Goal: Task Accomplishment & Management: Manage account settings

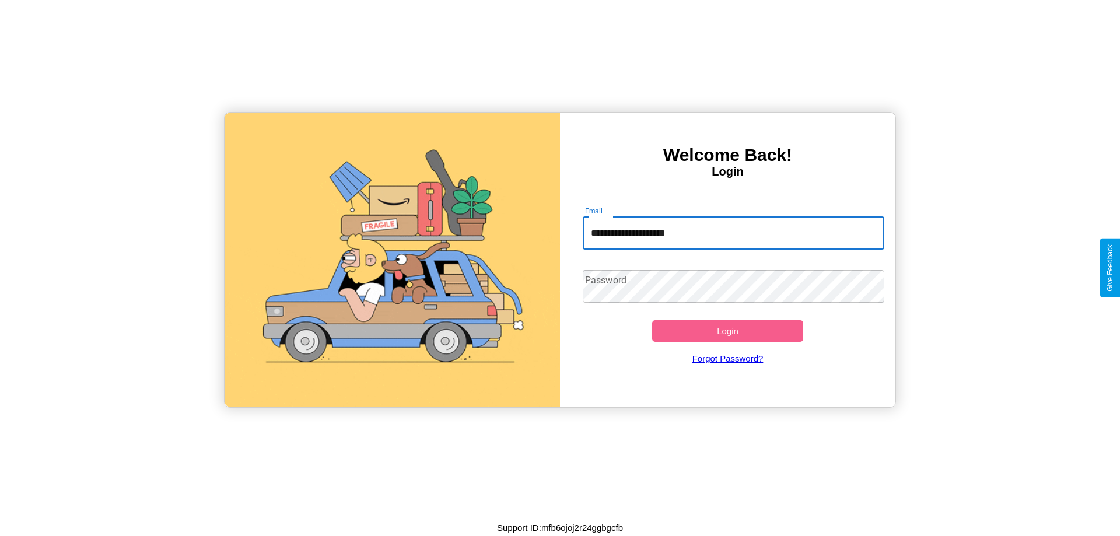
type input "**********"
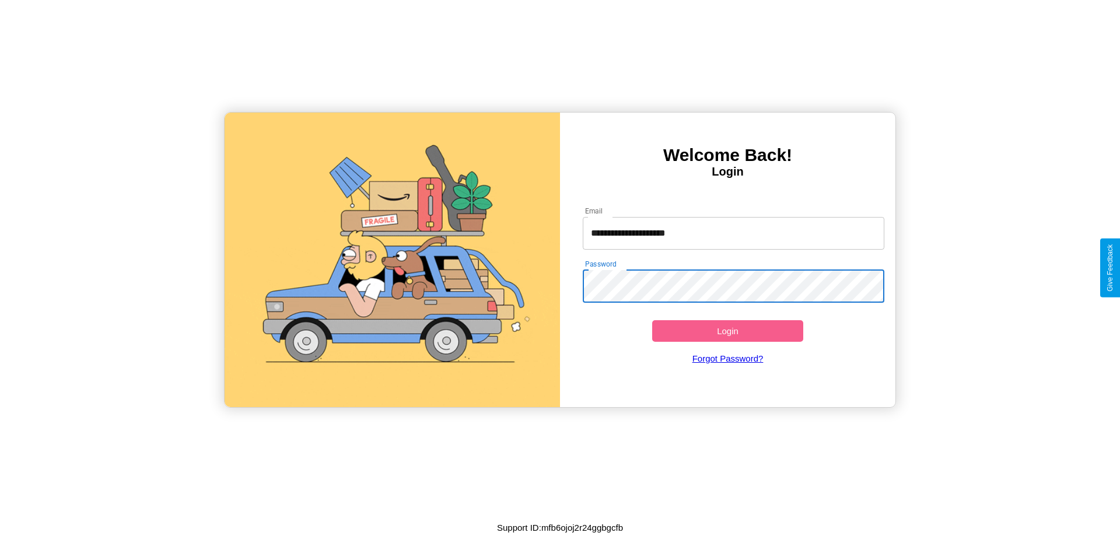
click at [727, 331] on button "Login" at bounding box center [727, 331] width 151 height 22
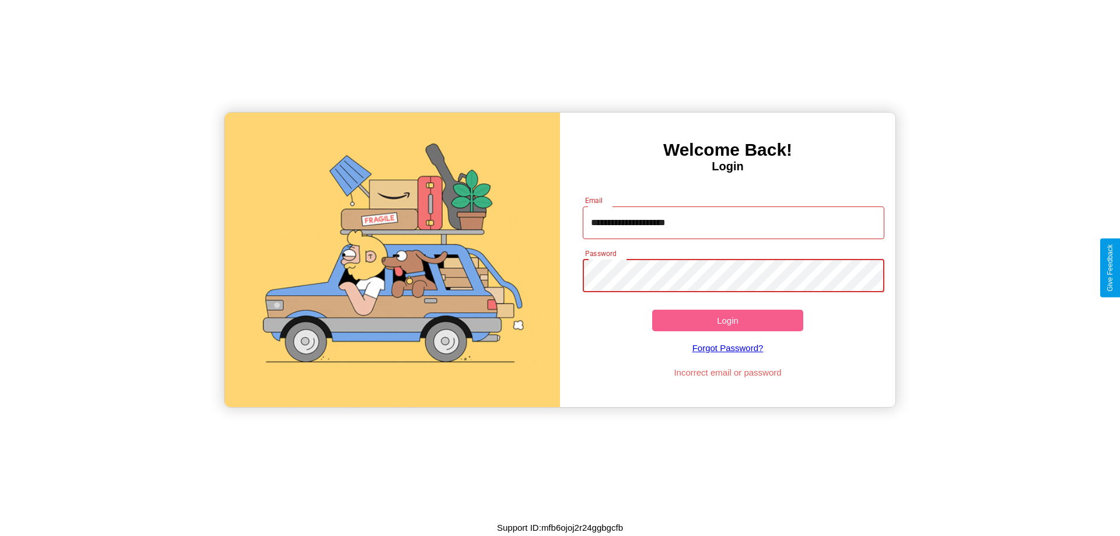
click at [727, 320] on button "Login" at bounding box center [727, 321] width 151 height 22
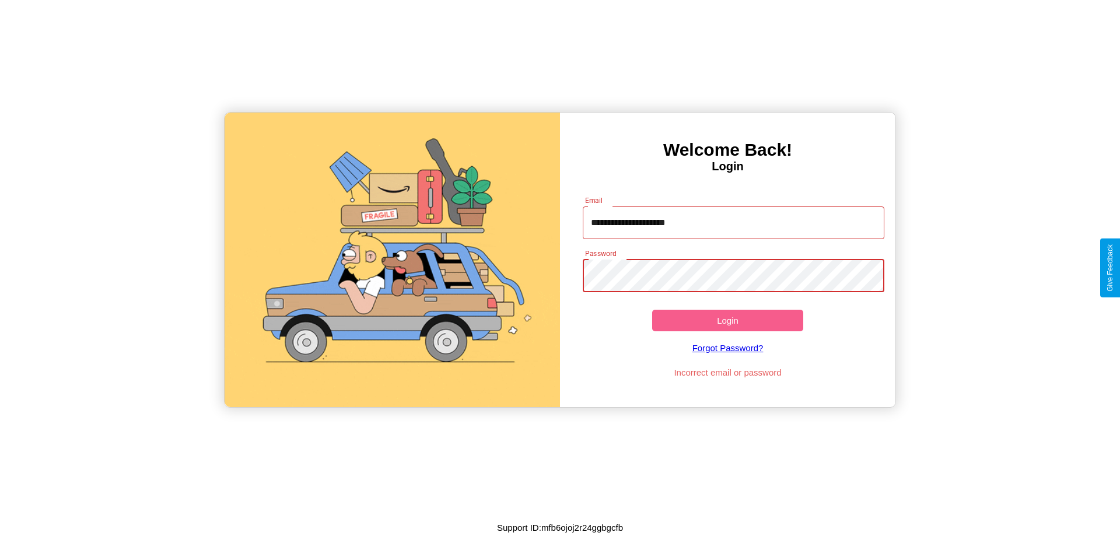
click at [727, 320] on button "Login" at bounding box center [727, 321] width 151 height 22
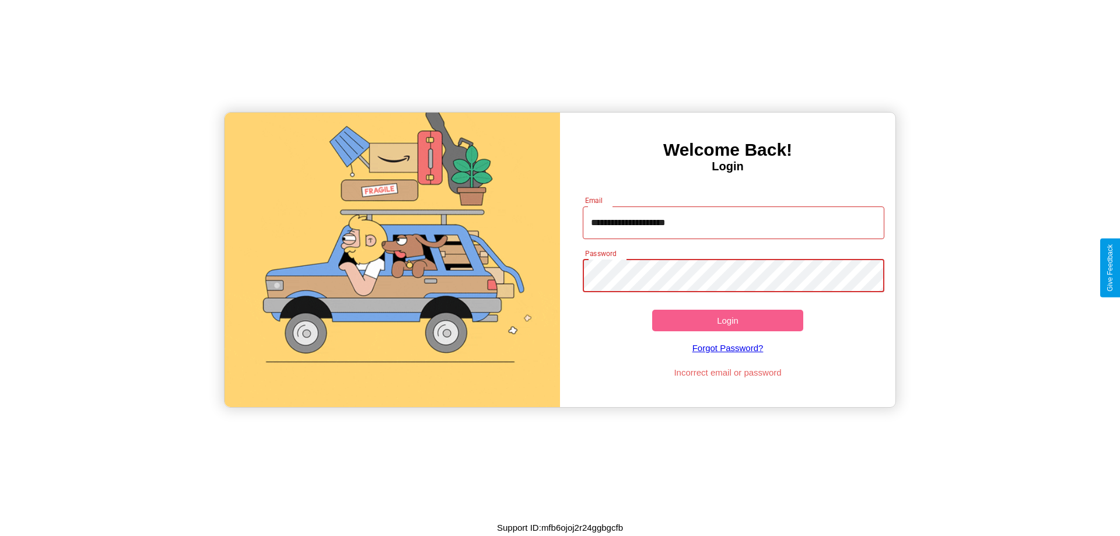
click at [727, 320] on button "Login" at bounding box center [727, 321] width 151 height 22
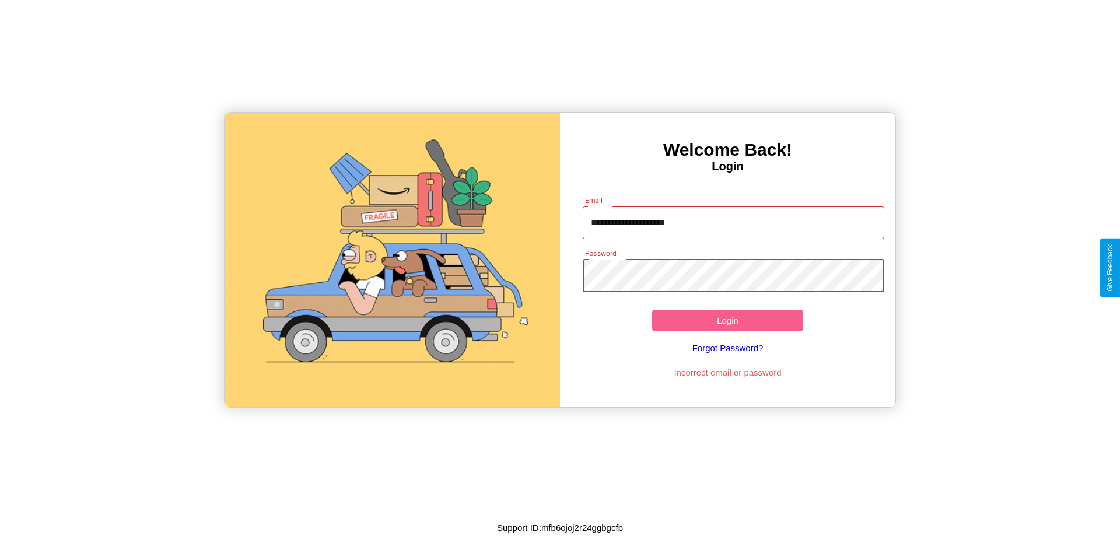
click at [727, 320] on button "Login" at bounding box center [727, 321] width 151 height 22
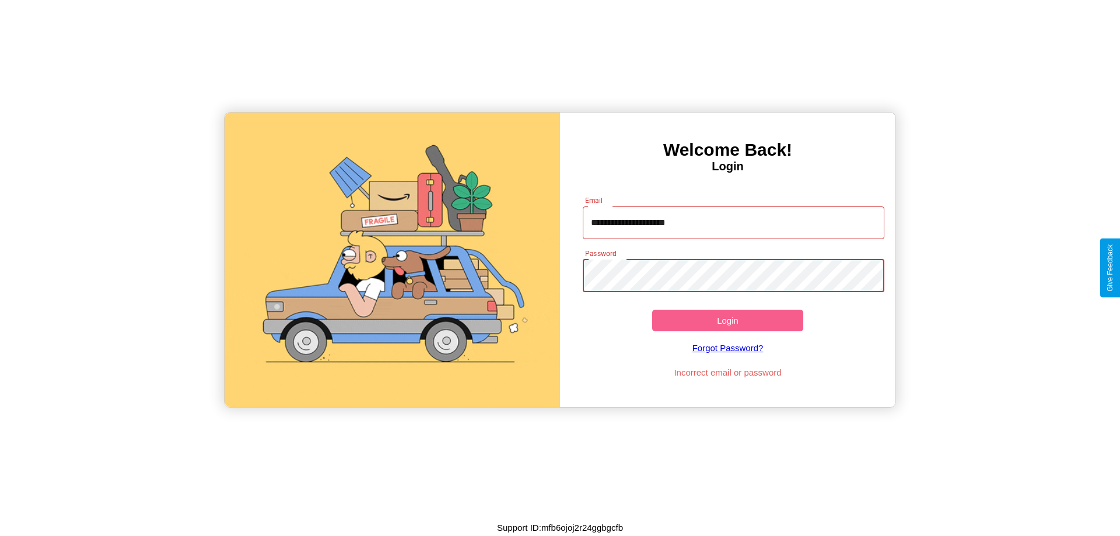
click at [727, 320] on button "Login" at bounding box center [727, 321] width 151 height 22
